Goal: Information Seeking & Learning: Find specific page/section

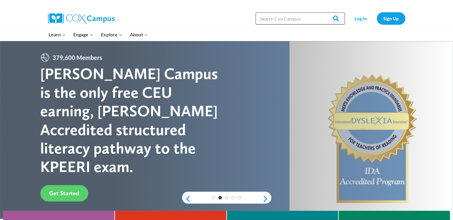
click at [269, 19] on input "Search in [URL][DOMAIN_NAME]" at bounding box center [300, 19] width 89 height 12
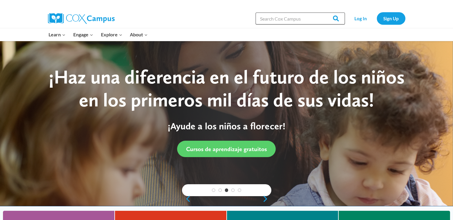
click at [269, 19] on input "Search in [URL][DOMAIN_NAME]" at bounding box center [300, 19] width 89 height 12
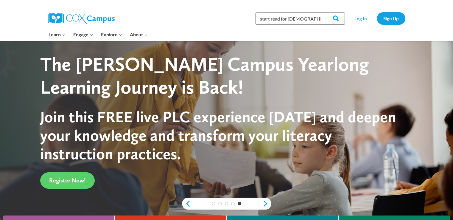
type input "start read for [DEMOGRAPHIC_DATA]"
click at [322, 13] on input "Search" at bounding box center [333, 19] width 23 height 12
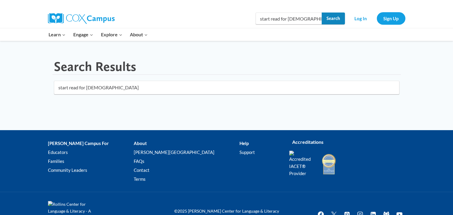
click at [323, 18] on input "Search" at bounding box center [333, 19] width 23 height 12
click at [321, 18] on input "start read for [DEMOGRAPHIC_DATA]" at bounding box center [300, 19] width 89 height 12
type input "start reads"
click at [322, 13] on input "Search" at bounding box center [333, 19] width 23 height 12
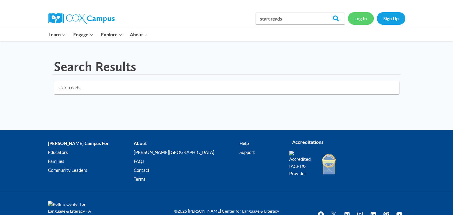
click at [363, 18] on link "Log In" at bounding box center [361, 18] width 26 height 12
